Goal: Information Seeking & Learning: Learn about a topic

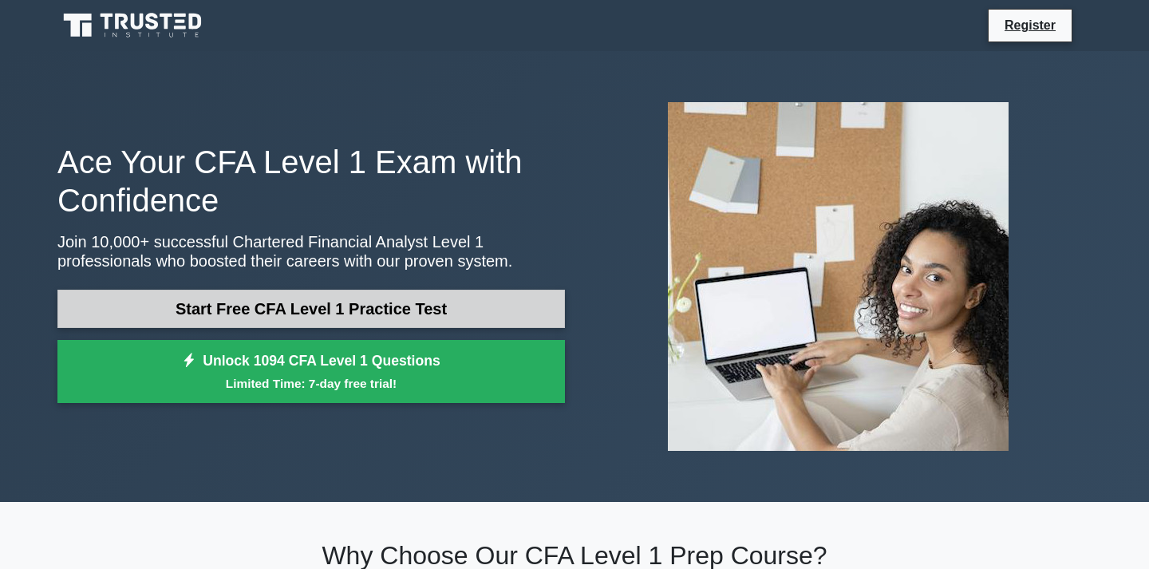
click at [430, 316] on link "Start Free CFA Level 1 Practice Test" at bounding box center [310, 309] width 507 height 38
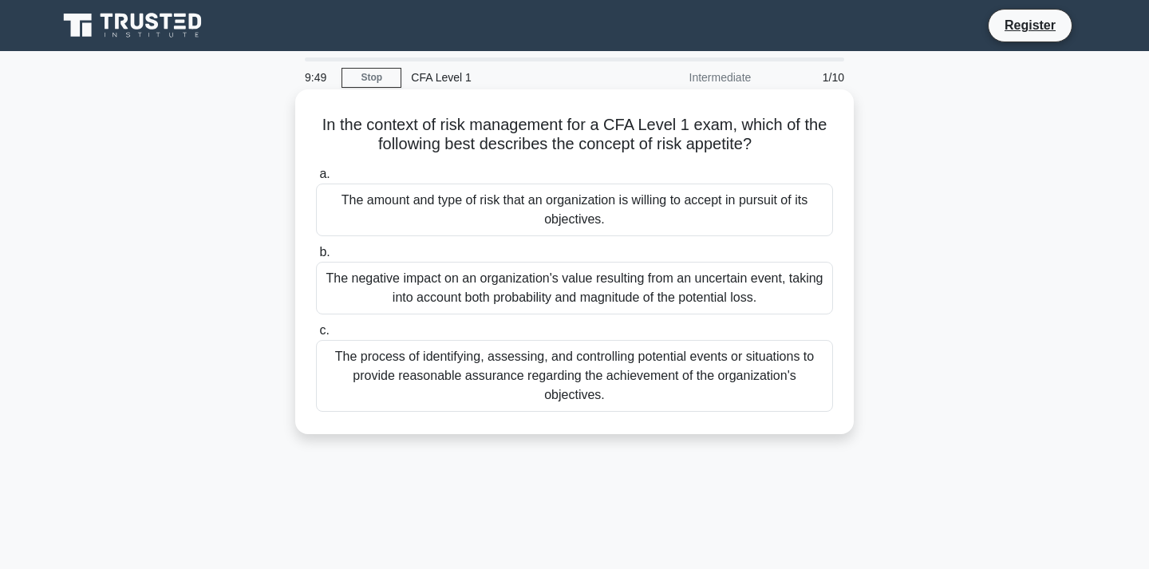
click at [630, 215] on div "The amount and type of risk that an organization is willing to accept in pursui…" at bounding box center [574, 209] width 517 height 53
click at [316, 179] on input "a. The amount and type of risk that an organization is willing to accept in pur…" at bounding box center [316, 174] width 0 height 10
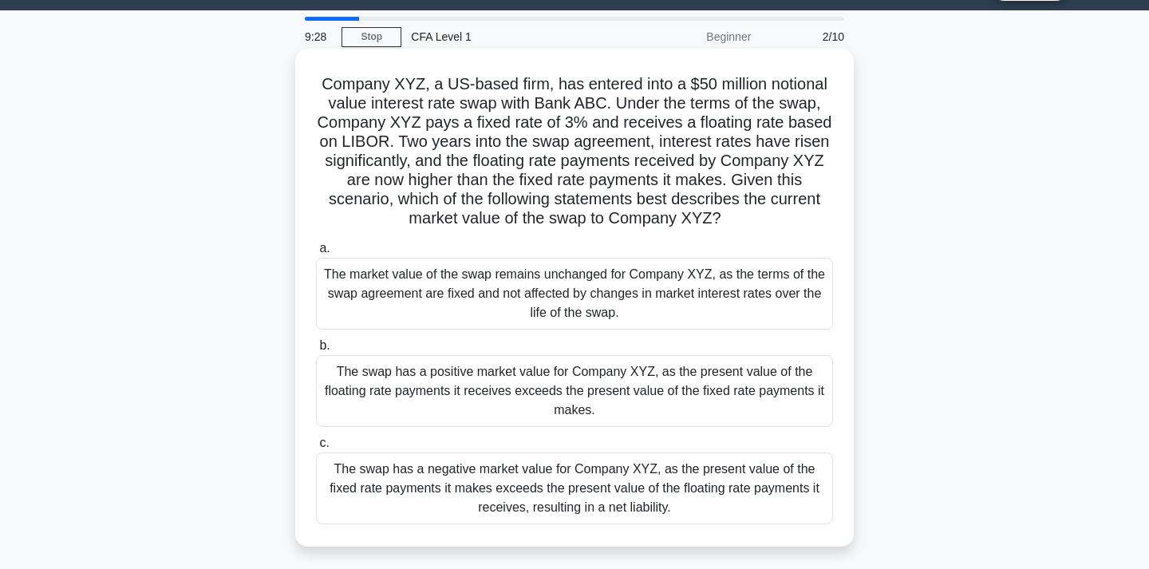
scroll to position [70, 0]
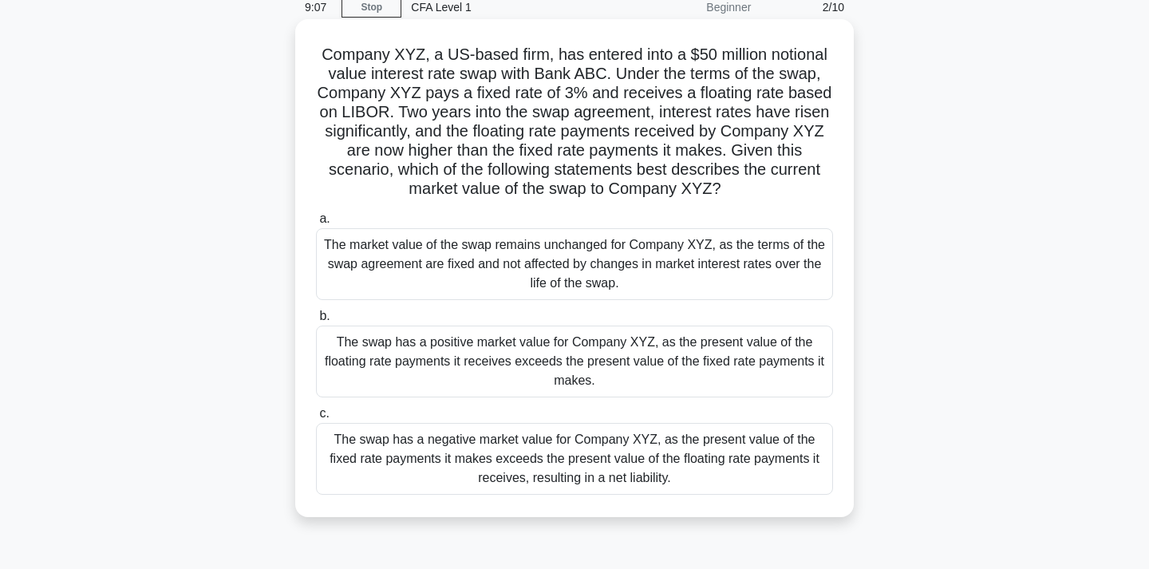
click at [493, 373] on div "The swap has a positive market value for Company XYZ, as the present value of t…" at bounding box center [574, 361] width 517 height 72
click at [316, 321] on input "b. The swap has a positive market value for Company XYZ, as the present value o…" at bounding box center [316, 316] width 0 height 10
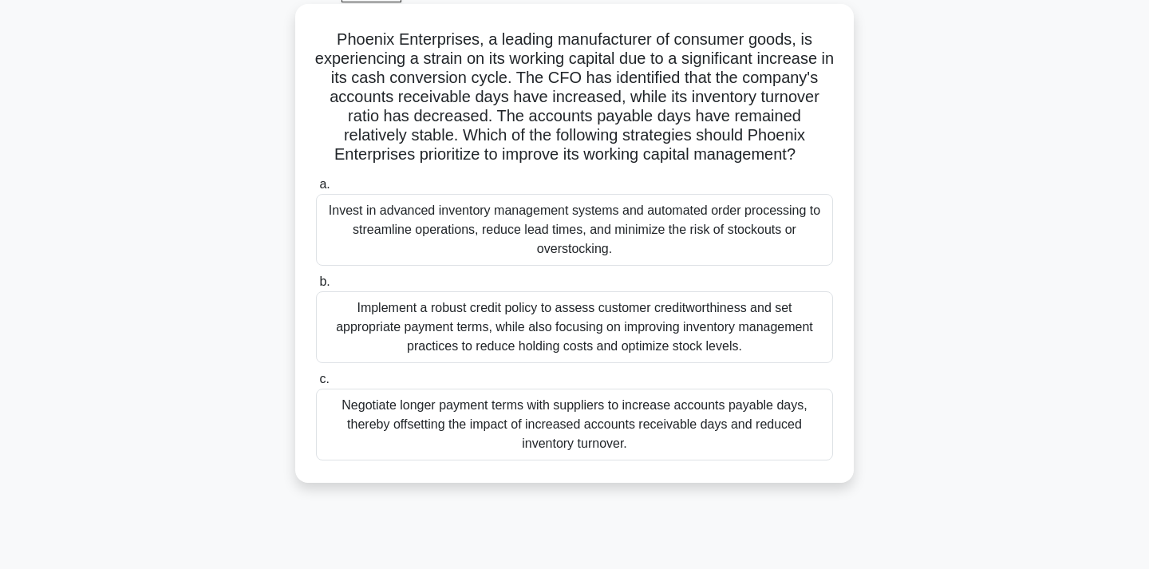
scroll to position [88, 0]
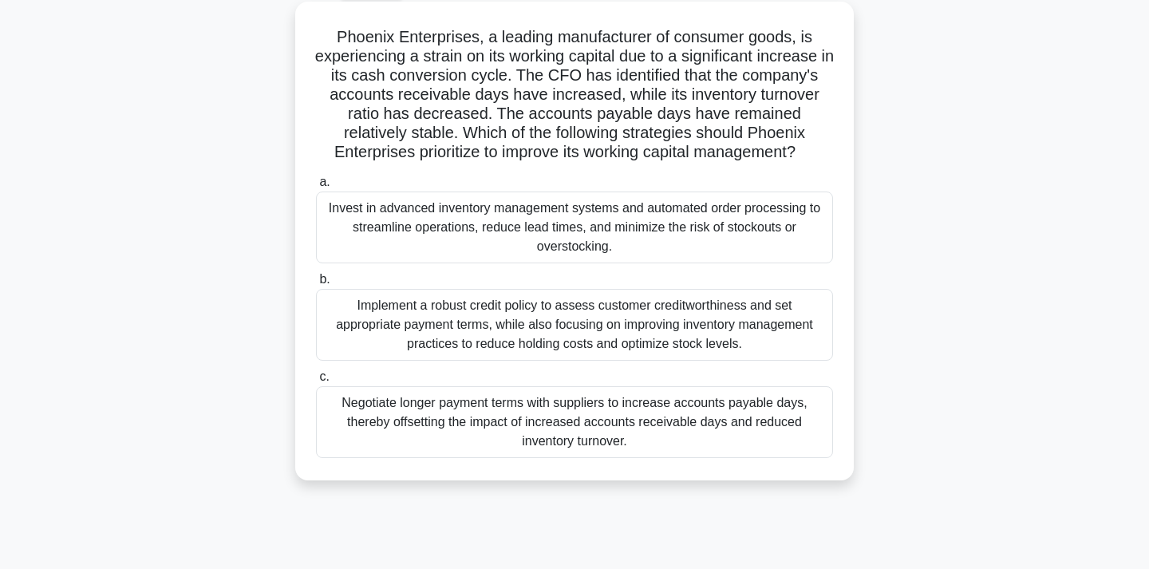
click at [452, 346] on div "Implement a robust credit policy to assess customer creditworthiness and set ap…" at bounding box center [574, 325] width 517 height 72
click at [316, 285] on input "b. Implement a robust credit policy to assess customer creditworthiness and set…" at bounding box center [316, 279] width 0 height 10
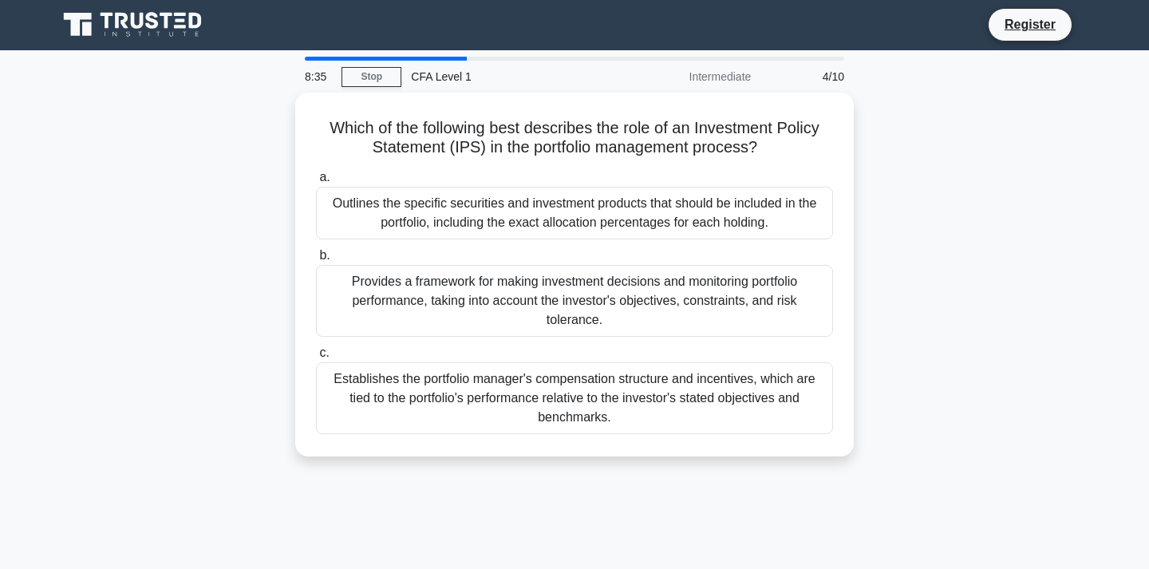
scroll to position [0, 0]
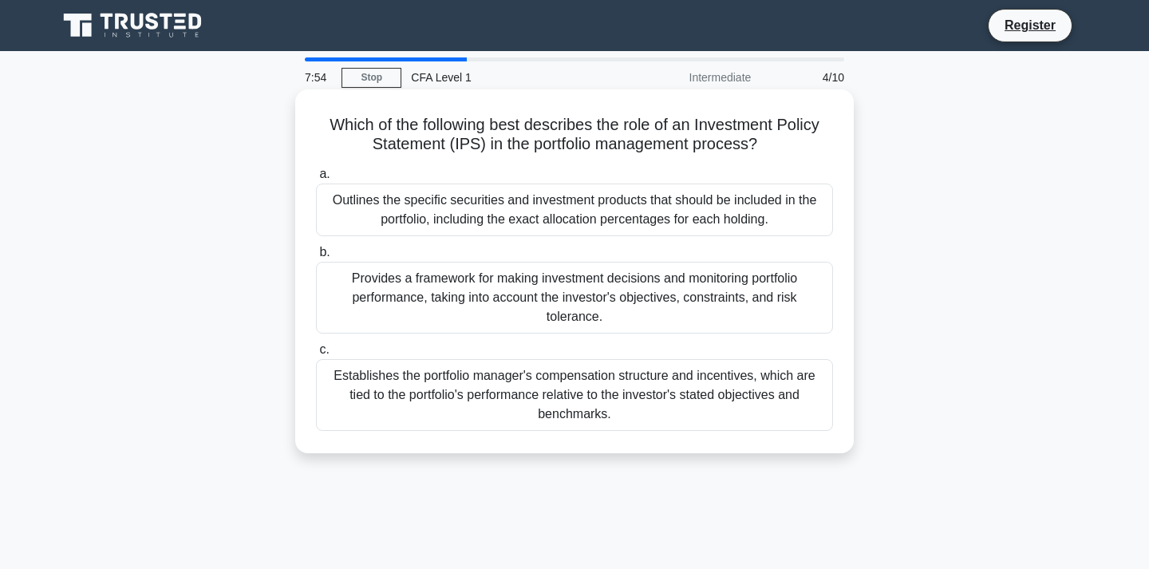
click at [510, 311] on div "Provides a framework for making investment decisions and monitoring portfolio p…" at bounding box center [574, 298] width 517 height 72
click at [316, 258] on input "b. Provides a framework for making investment decisions and monitoring portfoli…" at bounding box center [316, 252] width 0 height 10
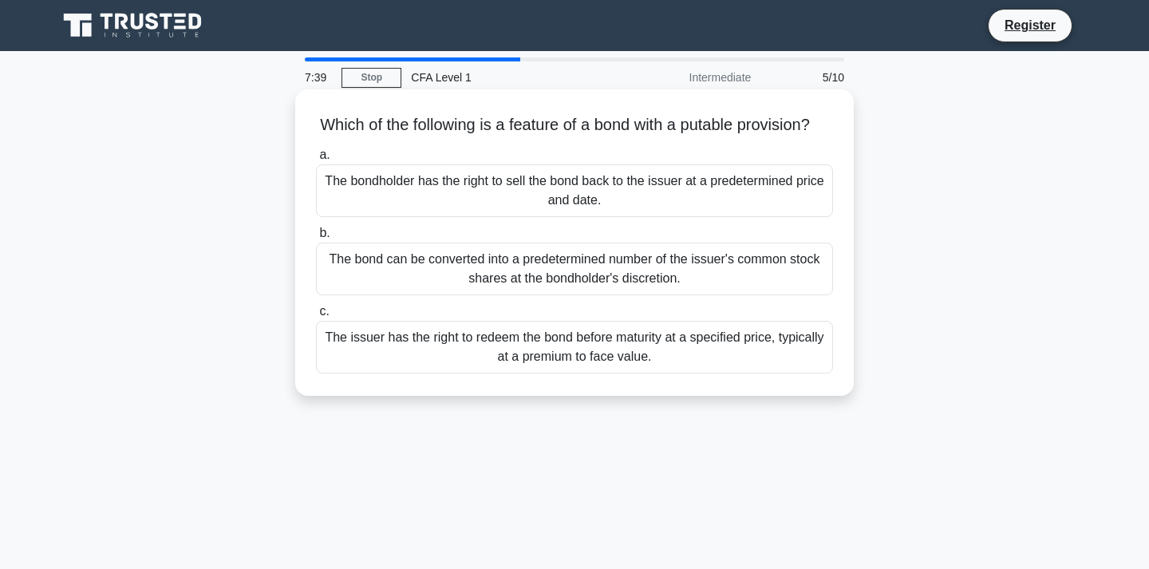
click at [606, 203] on div "The bondholder has the right to sell the bond back to the issuer at a predeterm…" at bounding box center [574, 190] width 517 height 53
click at [316, 160] on input "a. The bondholder has the right to sell the bond back to the issuer at a predet…" at bounding box center [316, 155] width 0 height 10
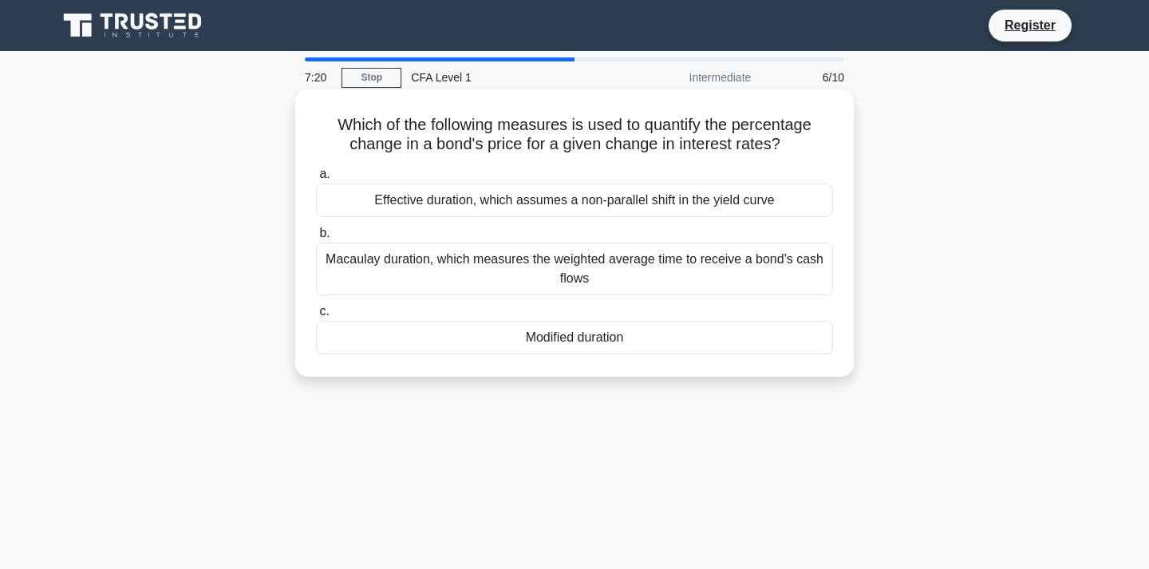
click at [564, 201] on div "Effective duration, which assumes a non-parallel shift in the yield curve" at bounding box center [574, 199] width 517 height 33
click at [316, 179] on input "a. Effective duration, which assumes a non-parallel shift in the yield curve" at bounding box center [316, 174] width 0 height 10
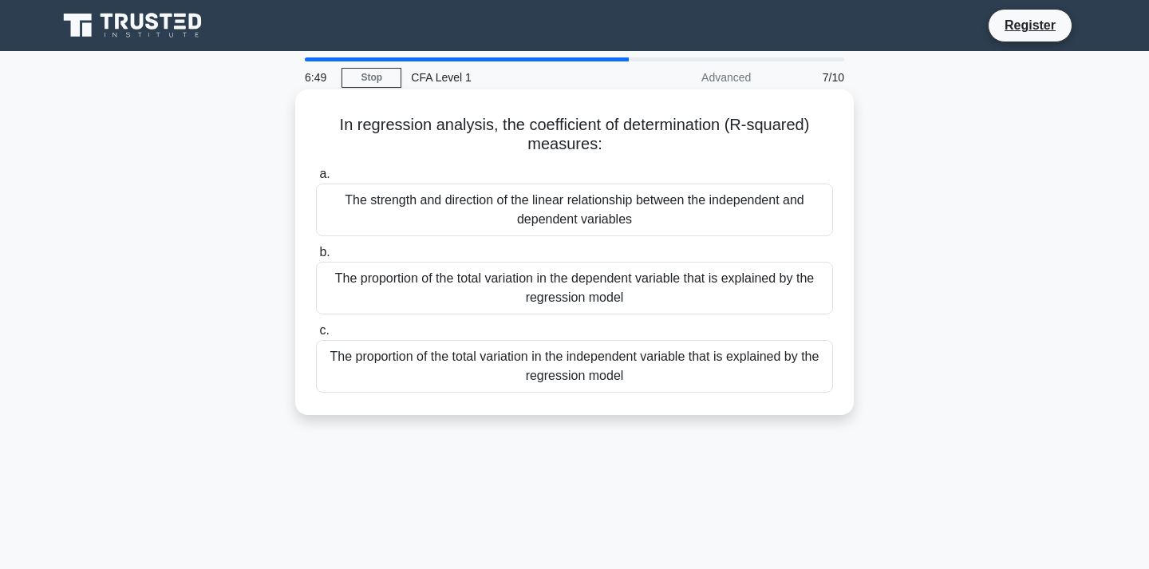
click at [567, 307] on div "The proportion of the total variation in the dependent variable that is explain…" at bounding box center [574, 288] width 517 height 53
click at [316, 258] on input "b. The proportion of the total variation in the dependent variable that is expl…" at bounding box center [316, 252] width 0 height 10
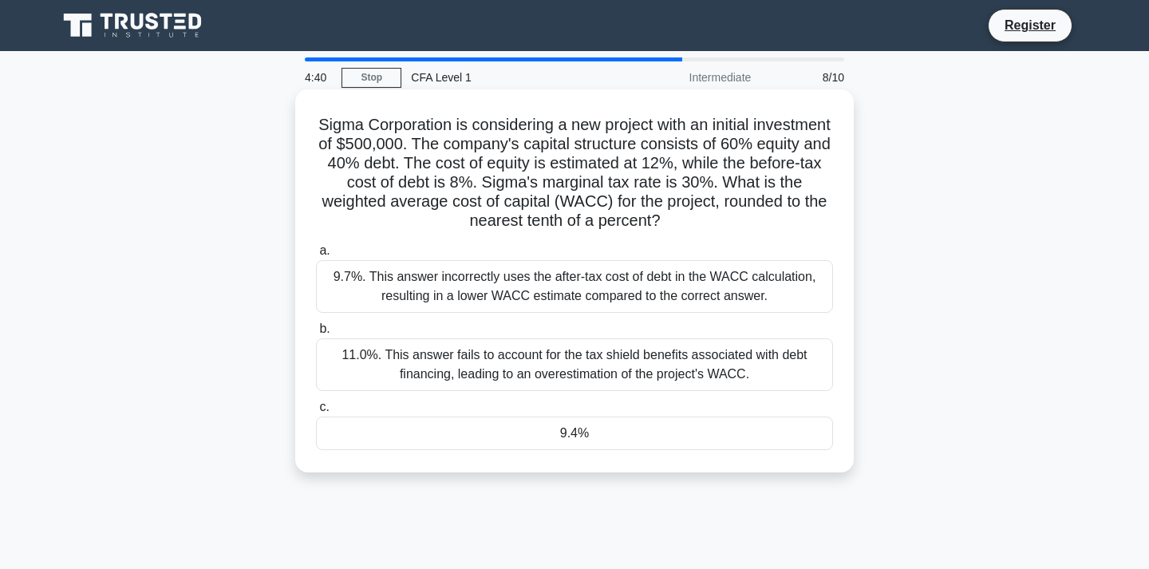
click at [551, 427] on div "9.4%" at bounding box center [574, 432] width 517 height 33
click at [316, 412] on input "c. 9.4%" at bounding box center [316, 407] width 0 height 10
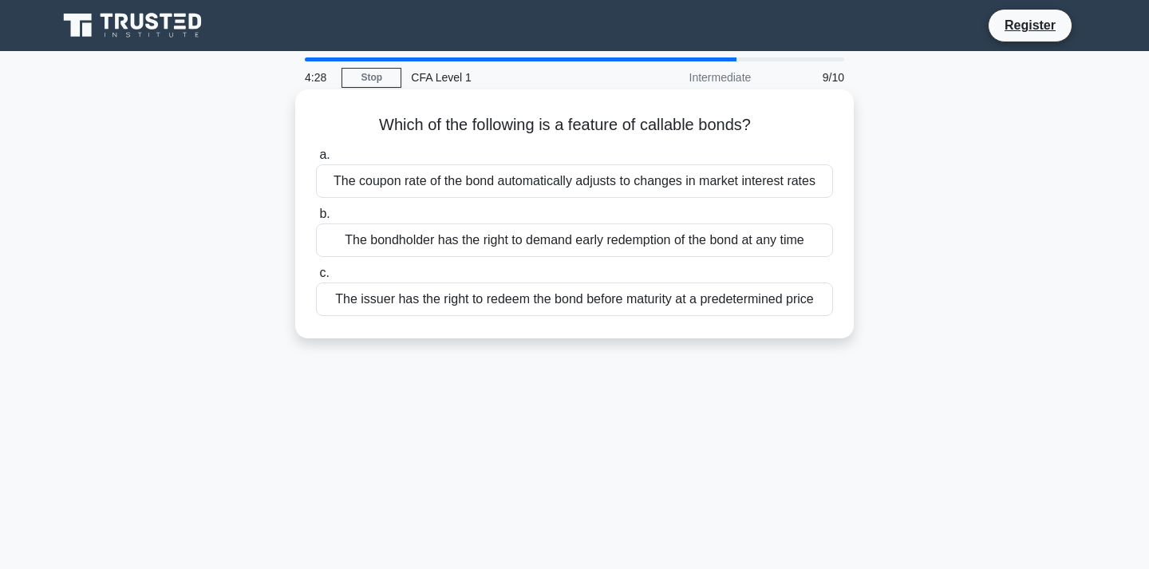
click at [613, 306] on div "The issuer has the right to redeem the bond before maturity at a predetermined …" at bounding box center [574, 298] width 517 height 33
click at [316, 278] on input "c. The issuer has the right to redeem the bond before maturity at a predetermin…" at bounding box center [316, 273] width 0 height 10
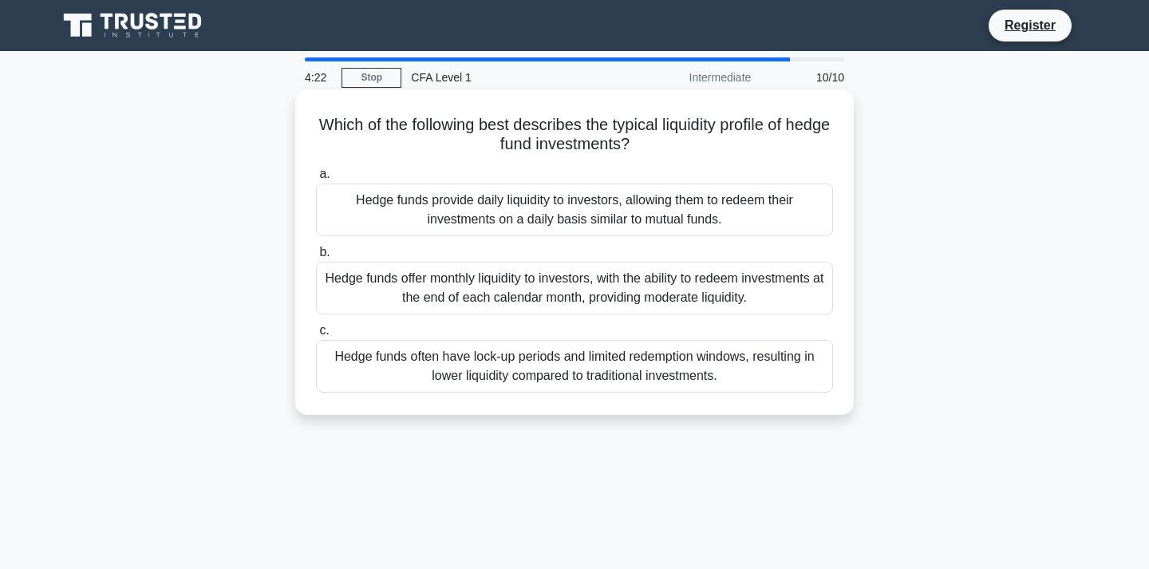
click at [588, 375] on div "Hedge funds often have lock-up periods and limited redemption windows, resultin…" at bounding box center [574, 366] width 517 height 53
click at [316, 336] on input "c. Hedge funds often have lock-up periods and limited redemption windows, resul…" at bounding box center [316, 330] width 0 height 10
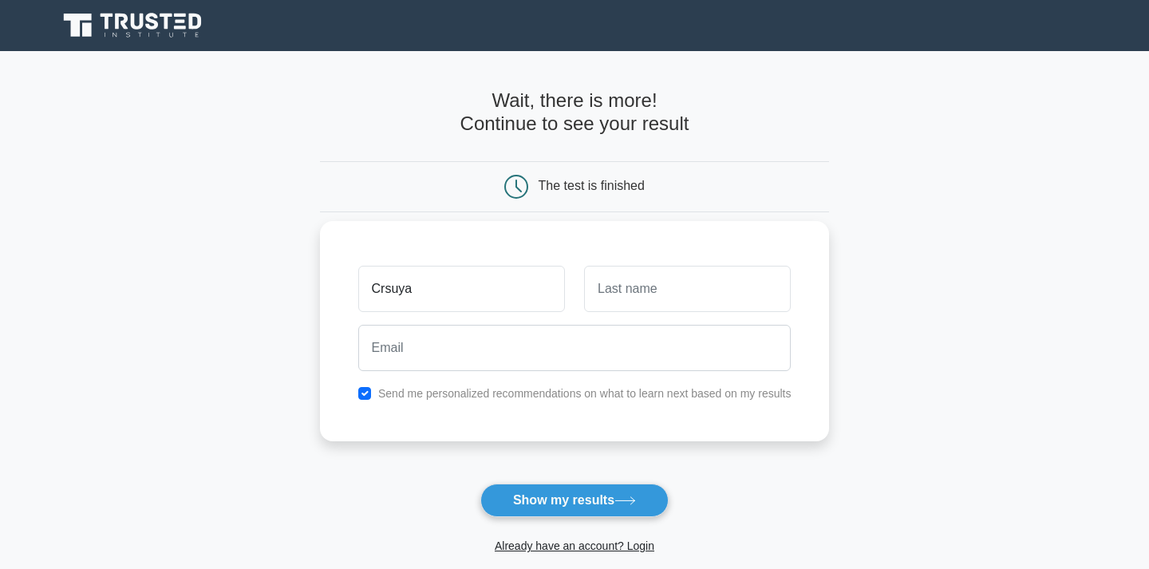
type input "Crsuya"
click at [626, 290] on input "text" at bounding box center [687, 289] width 207 height 46
type input "wlekfj"
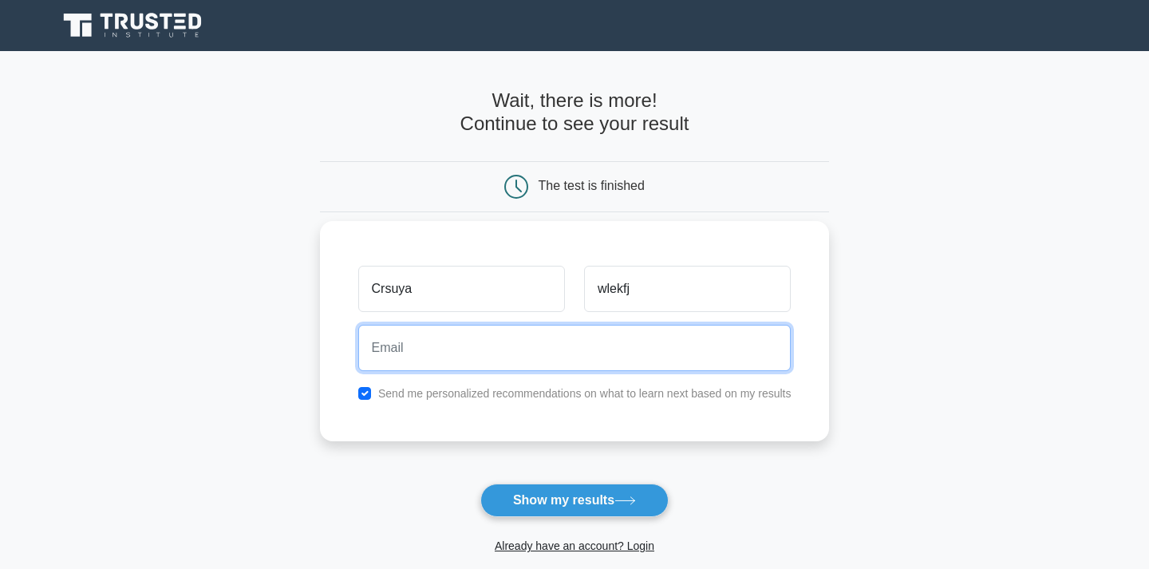
click at [524, 353] on input "email" at bounding box center [574, 348] width 433 height 46
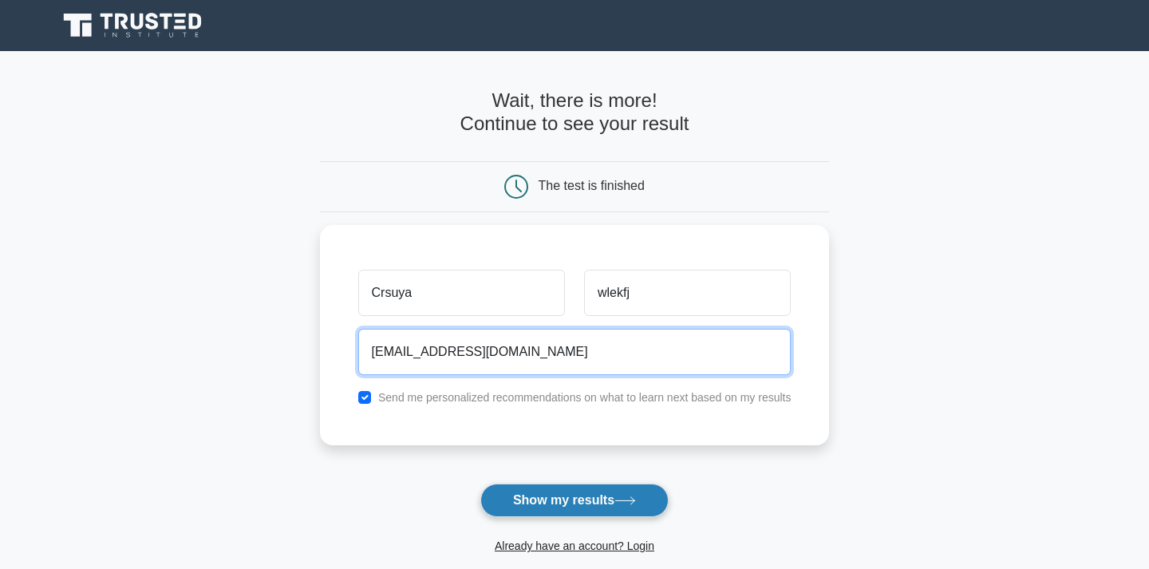
type input "JHAjni@gmail.com"
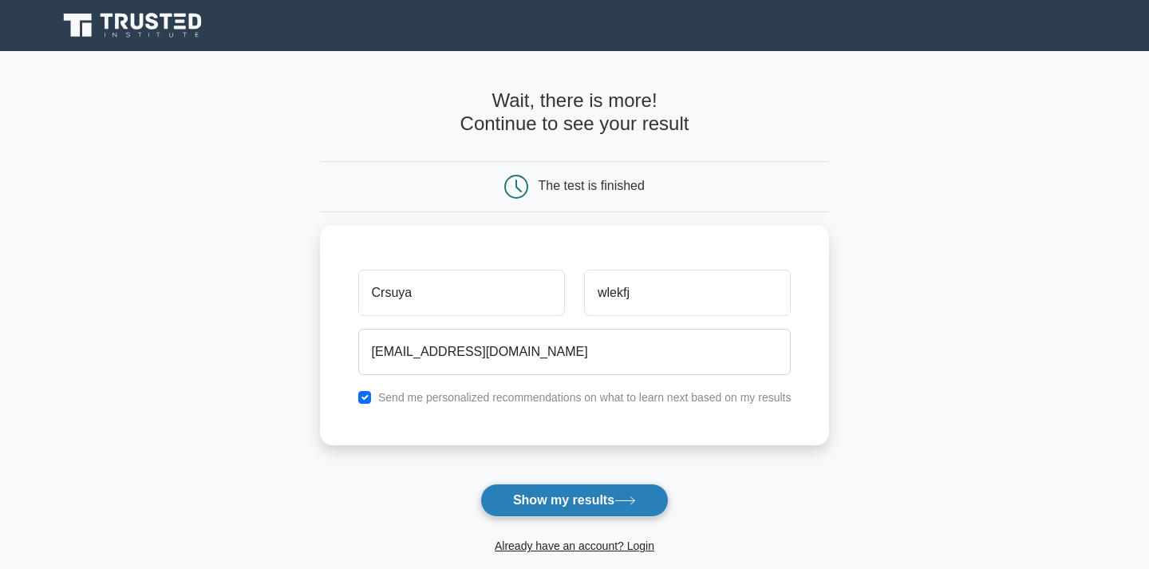
click at [636, 489] on button "Show my results" at bounding box center [574, 499] width 188 height 33
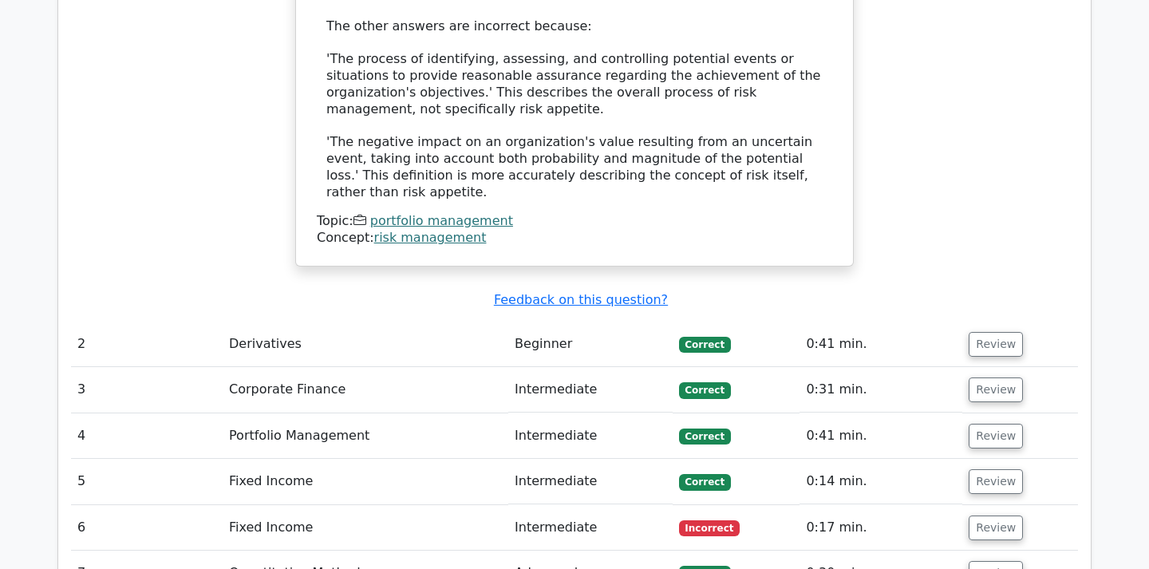
scroll to position [2000, 0]
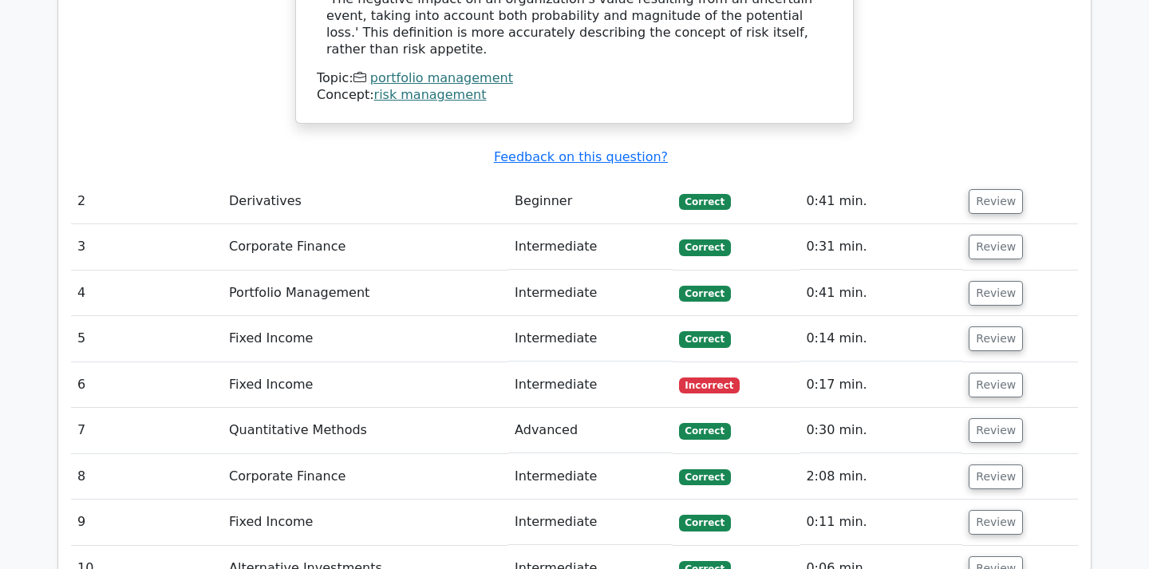
click at [578, 362] on td "Intermediate" at bounding box center [590, 384] width 164 height 45
click at [995, 372] on button "Review" at bounding box center [995, 384] width 54 height 25
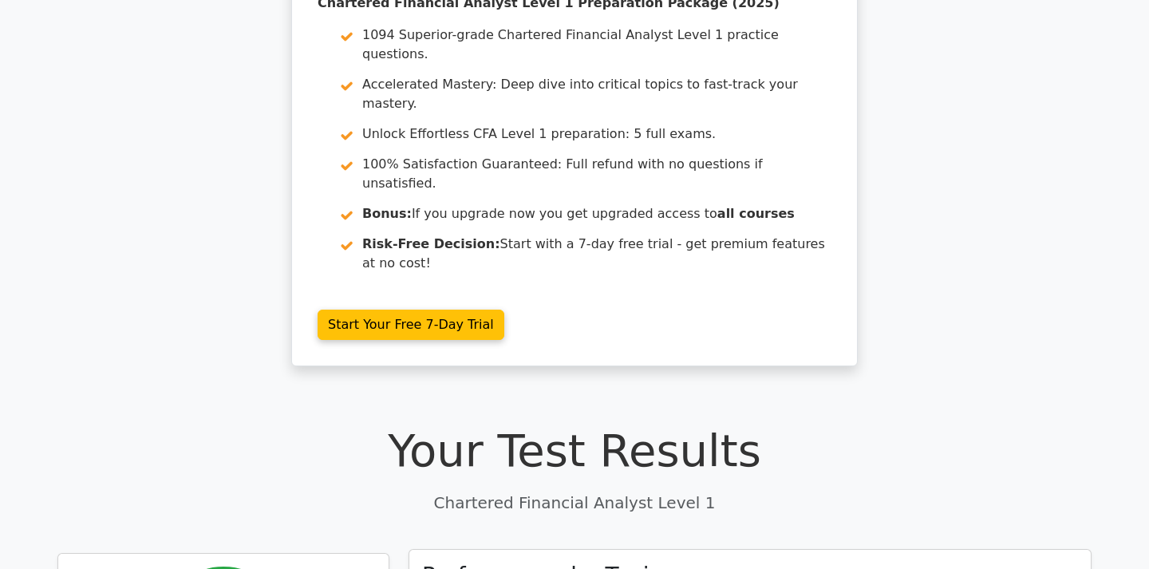
scroll to position [0, 0]
